Goal: Find contact information: Find contact information

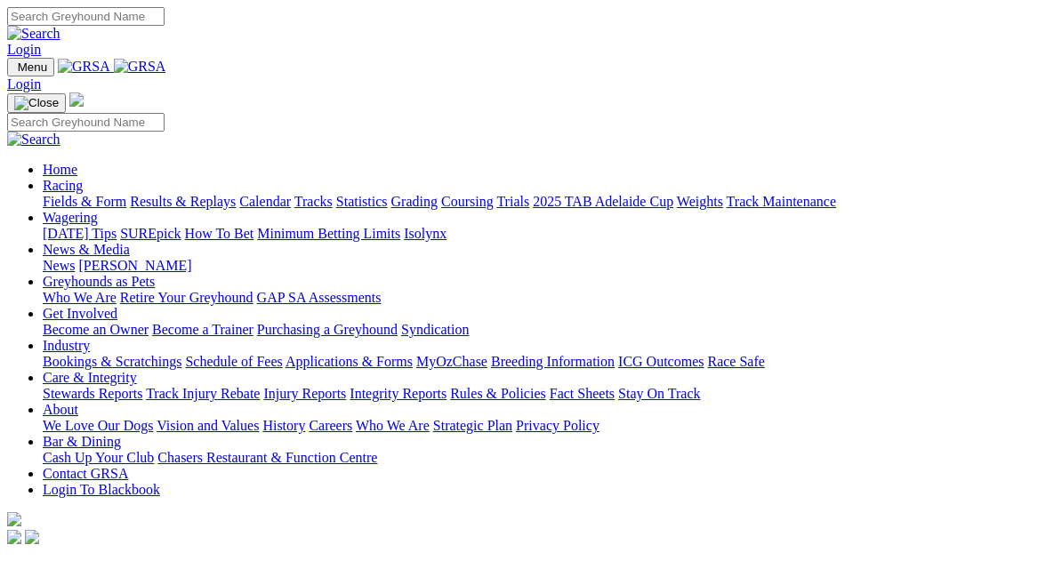
click at [128, 466] on link "Contact GRSA" at bounding box center [85, 473] width 85 height 15
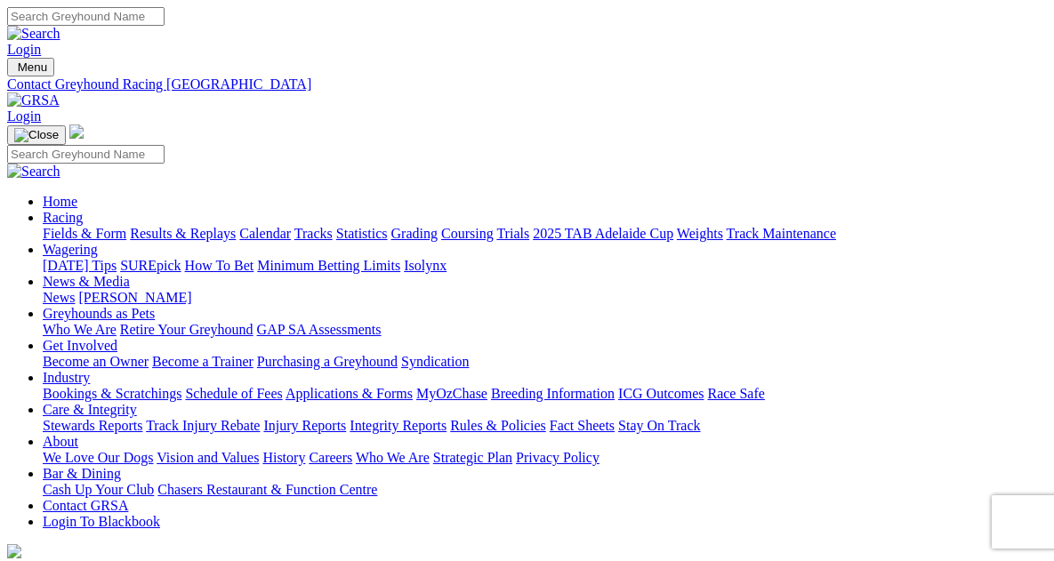
click at [121, 466] on link "Bar & Dining" at bounding box center [82, 473] width 78 height 15
